Goal: Transaction & Acquisition: Obtain resource

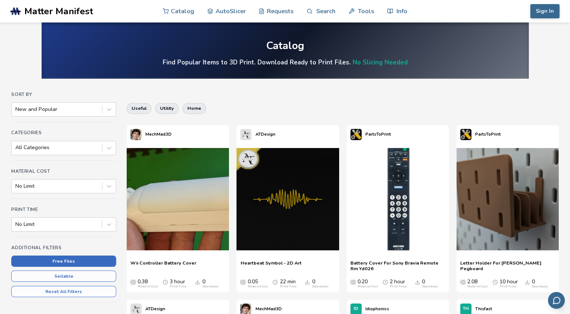
click at [99, 261] on button "Free Files" at bounding box center [63, 260] width 105 height 11
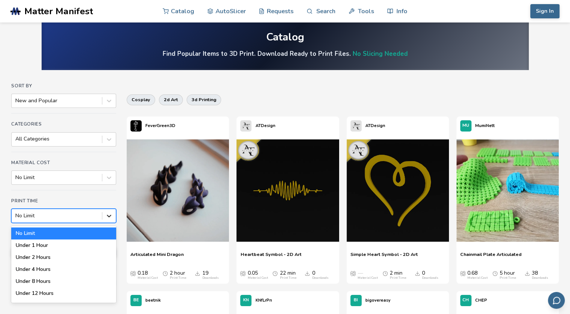
click at [111, 221] on div at bounding box center [108, 215] width 13 height 13
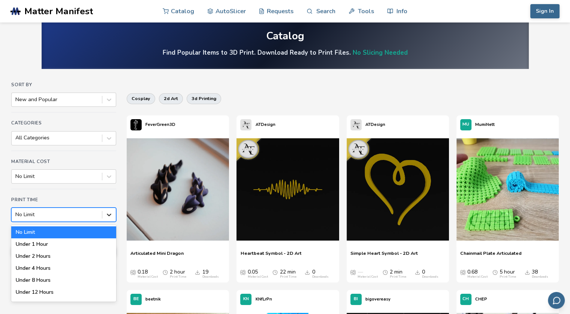
scroll to position [10, 0]
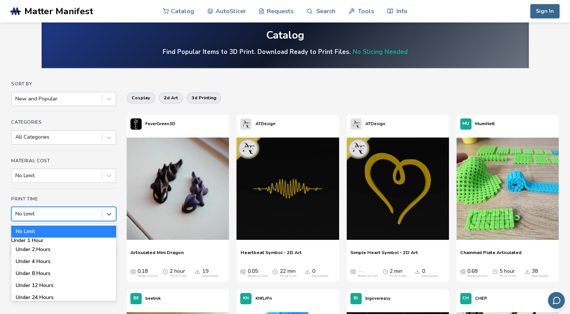
click at [85, 242] on div "Under 1 Hour" at bounding box center [63, 240] width 105 height 6
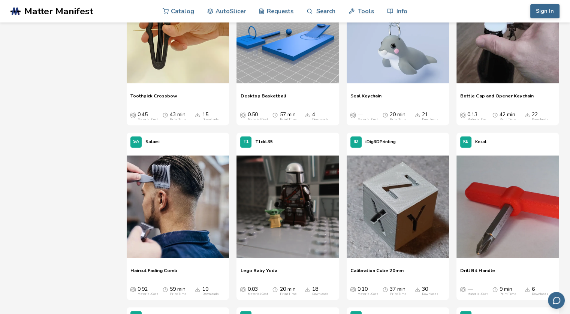
scroll to position [351, 0]
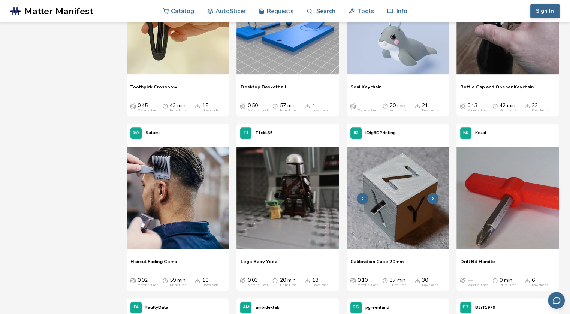
click at [398, 229] on img at bounding box center [397, 197] width 102 height 102
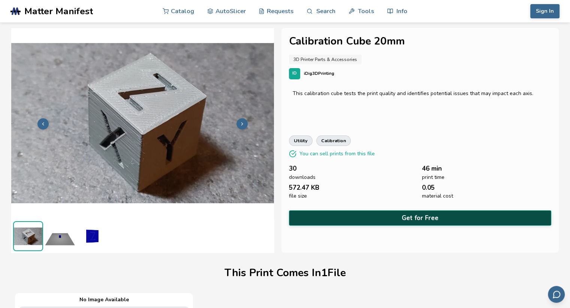
click at [398, 214] on button "Get for Free" at bounding box center [420, 218] width 262 height 15
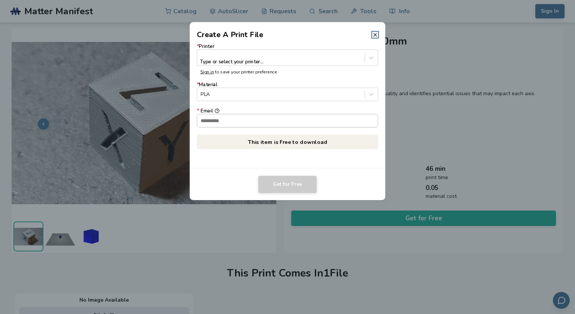
click at [302, 116] on input "* Email" at bounding box center [287, 120] width 181 height 13
click at [207, 175] on footer "Get for Free" at bounding box center [288, 184] width 196 height 31
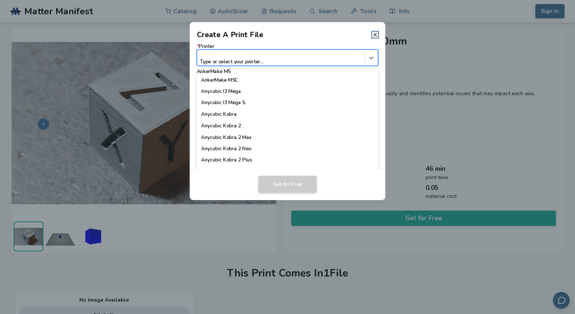
click at [239, 52] on div at bounding box center [281, 54] width 160 height 7
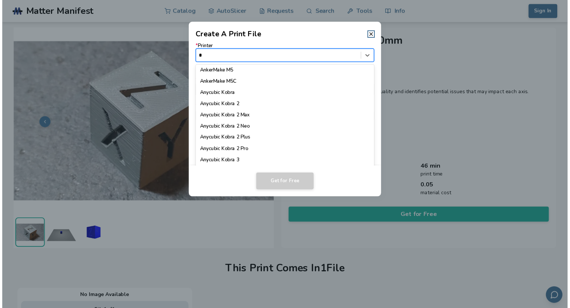
scroll to position [169, 0]
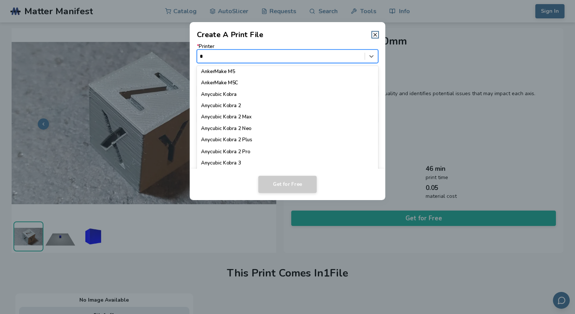
type input "*"
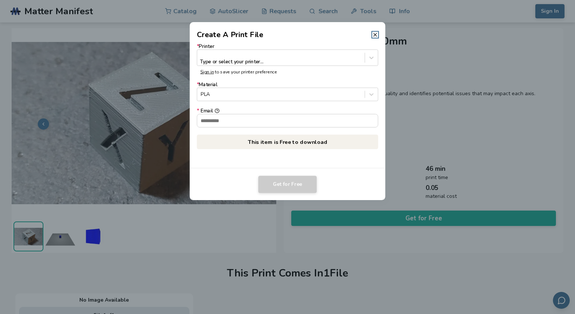
click at [239, 192] on div "Get for Free" at bounding box center [288, 184] width 182 height 17
click at [375, 36] on icon at bounding box center [375, 35] width 6 height 6
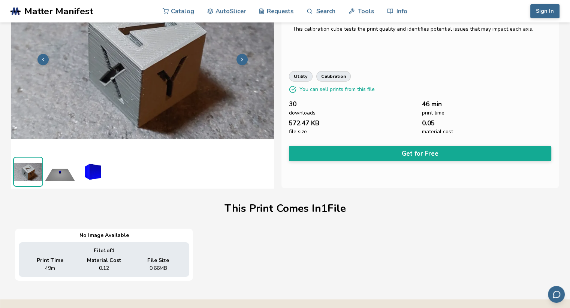
scroll to position [0, 0]
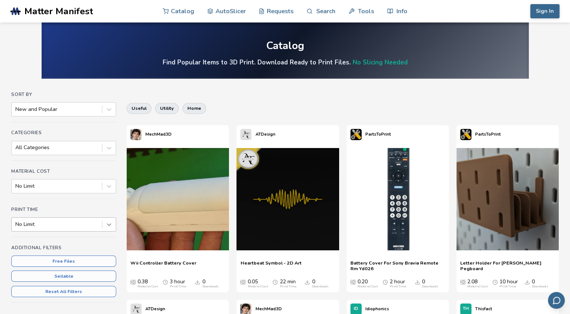
scroll to position [10, 0]
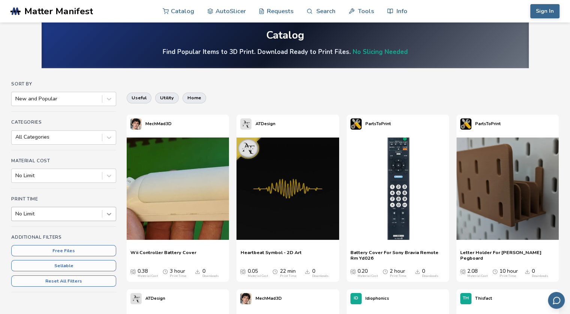
click at [108, 221] on div "No Limit" at bounding box center [63, 214] width 105 height 14
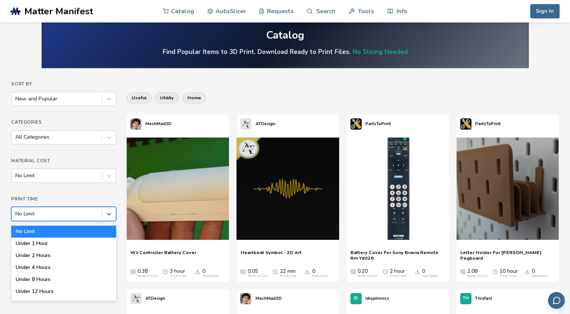
click at [88, 237] on div "No Limit Under 1 Hour Under 2 Hours Under 4 Hours Under 8 Hours Under 12 Hours …" at bounding box center [63, 262] width 105 height 77
click at [86, 241] on div "Under 1 Hour" at bounding box center [63, 240] width 105 height 6
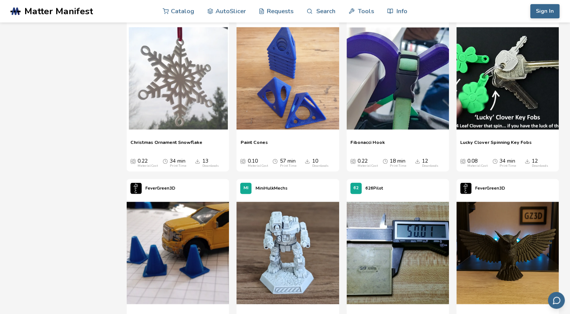
scroll to position [1696, 0]
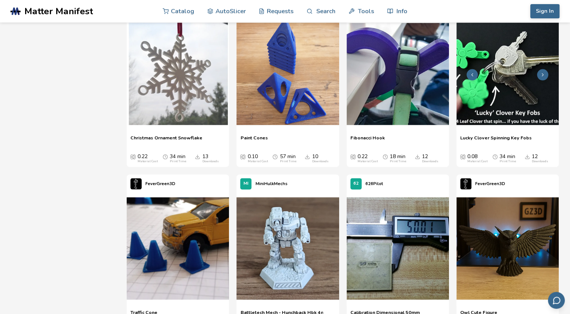
click at [487, 91] on img at bounding box center [507, 74] width 102 height 102
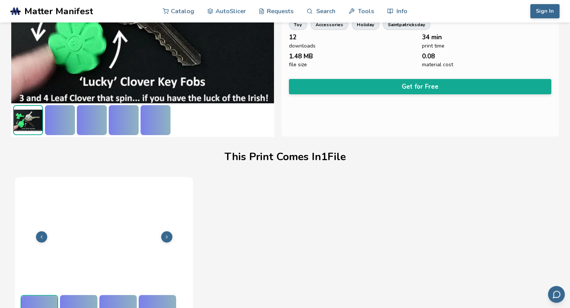
scroll to position [133, 0]
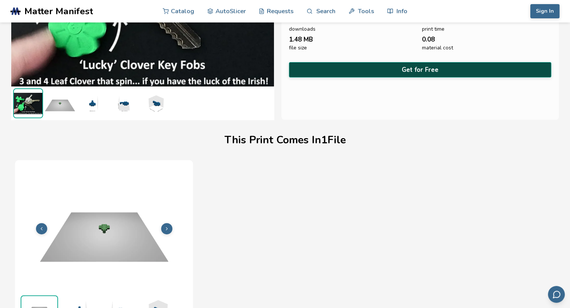
click at [372, 68] on button "Get for Free" at bounding box center [420, 69] width 262 height 15
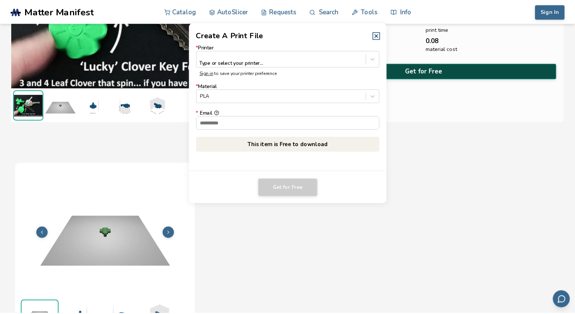
scroll to position [132, 0]
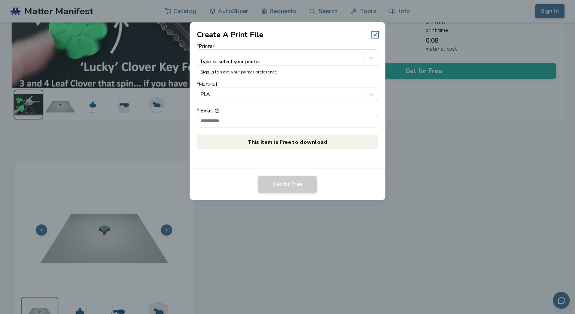
click at [377, 34] on icon at bounding box center [375, 35] width 6 height 6
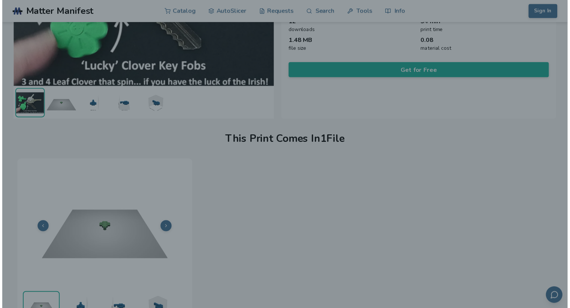
scroll to position [133, 0]
